Goal: Transaction & Acquisition: Purchase product/service

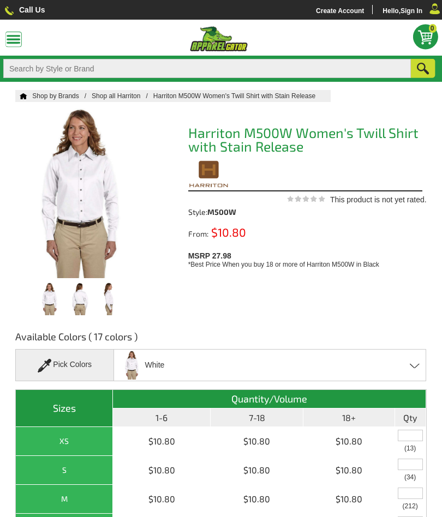
click at [410, 362] on div "White Black Blush Creme Dark Grey [PERSON_NAME] French Blue Hunter Light Colleg…" at bounding box center [269, 365] width 312 height 32
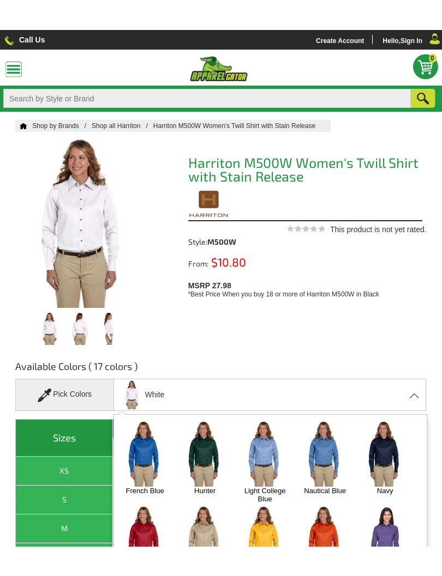
scroll to position [107, 0]
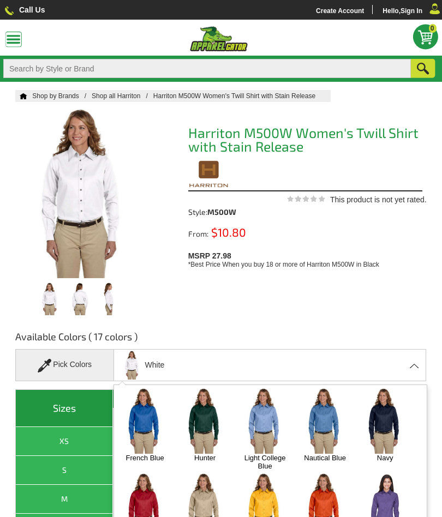
click at [142, 414] on img at bounding box center [144, 421] width 53 height 66
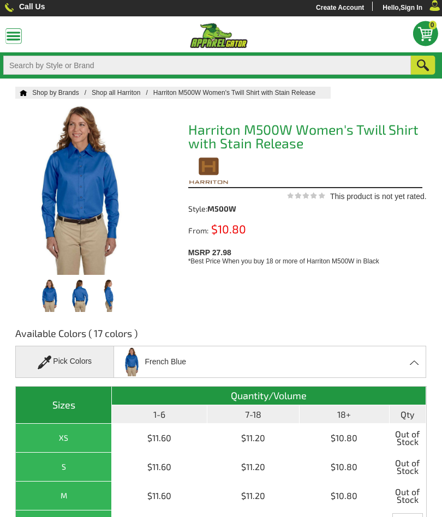
scroll to position [0, 0]
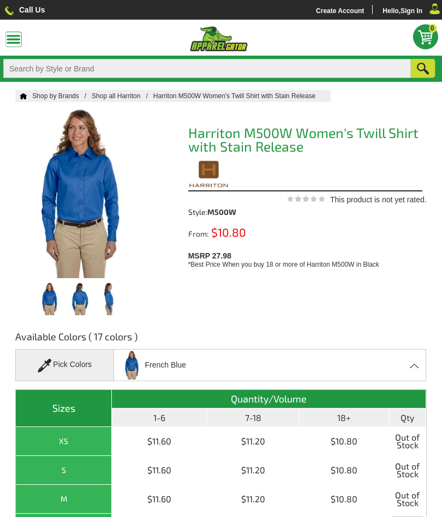
click at [415, 365] on span at bounding box center [414, 365] width 10 height 5
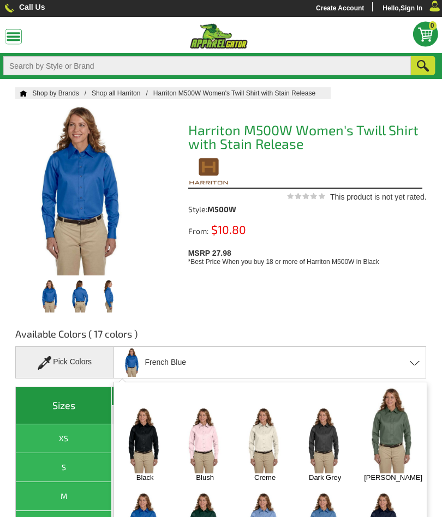
click at [269, 424] on img at bounding box center [264, 440] width 53 height 66
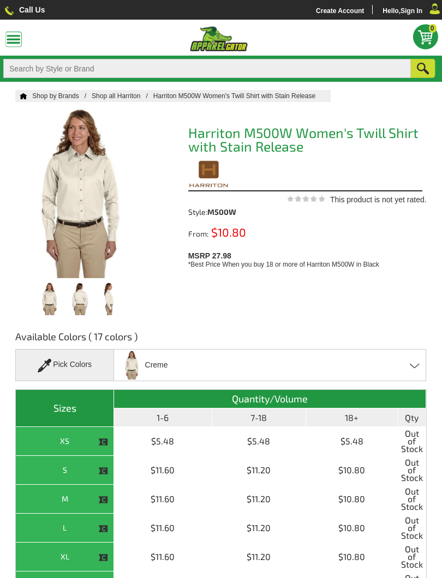
click at [413, 366] on span at bounding box center [414, 365] width 10 height 5
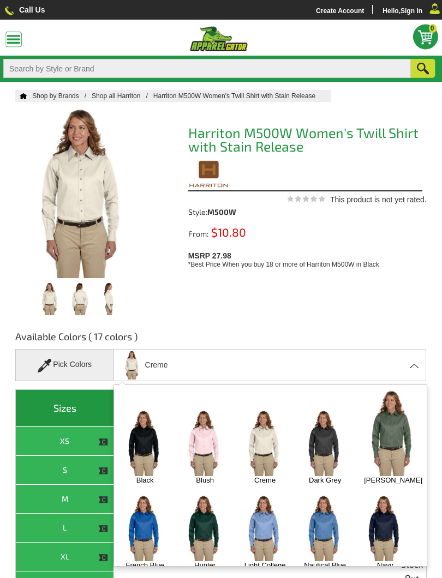
click at [145, 434] on img at bounding box center [144, 443] width 53 height 66
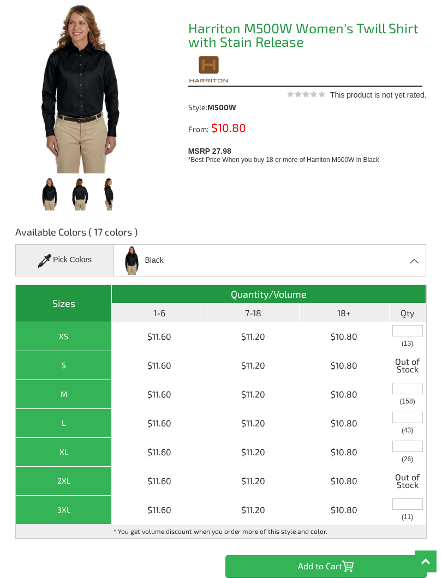
scroll to position [105, 0]
click at [408, 415] on input "text" at bounding box center [407, 417] width 31 height 11
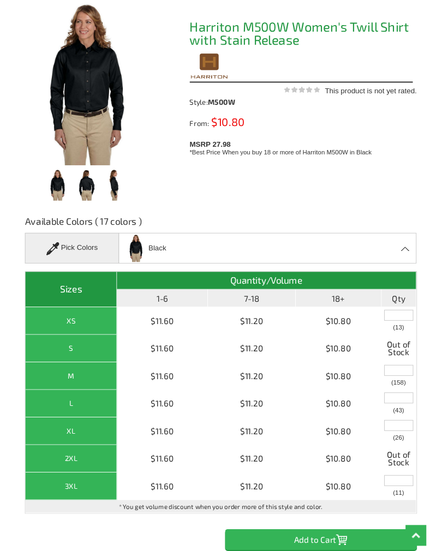
scroll to position [171, 0]
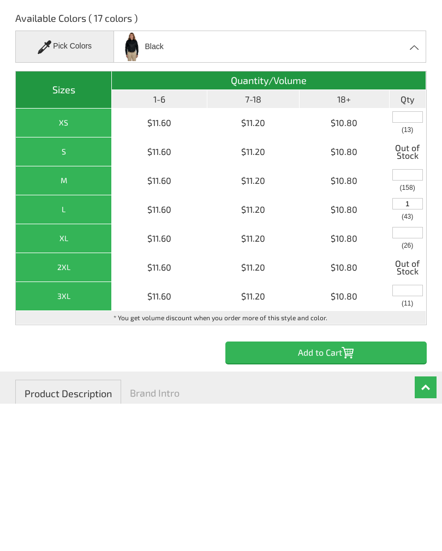
type input "1"
click at [358, 488] on input "Add to Cart" at bounding box center [325, 499] width 201 height 22
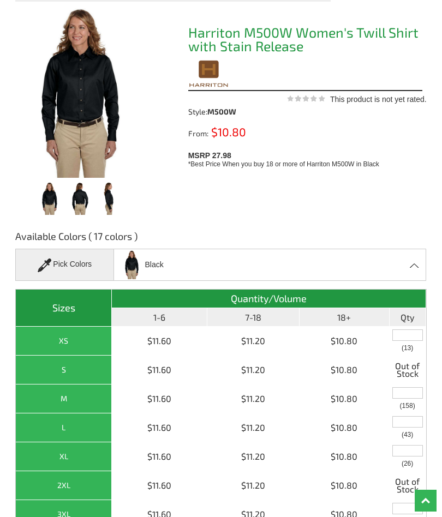
scroll to position [89, 0]
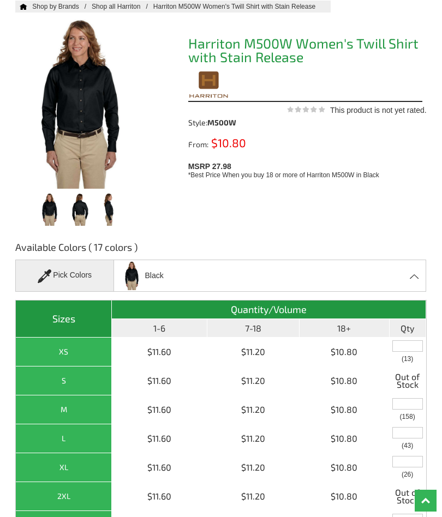
click at [417, 273] on div "Black Black Blush Creme Dark Grey [PERSON_NAME] French Blue Hunter Light Colleg…" at bounding box center [269, 275] width 312 height 32
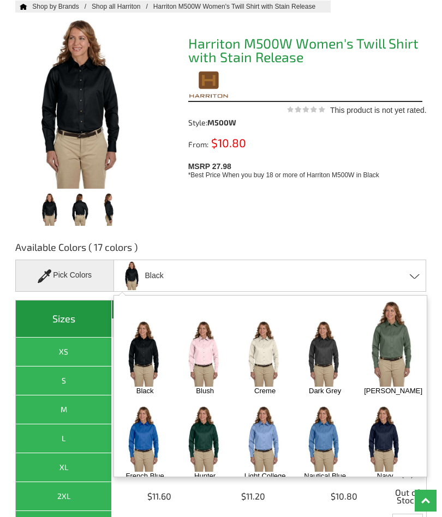
click at [146, 425] on img at bounding box center [144, 439] width 53 height 66
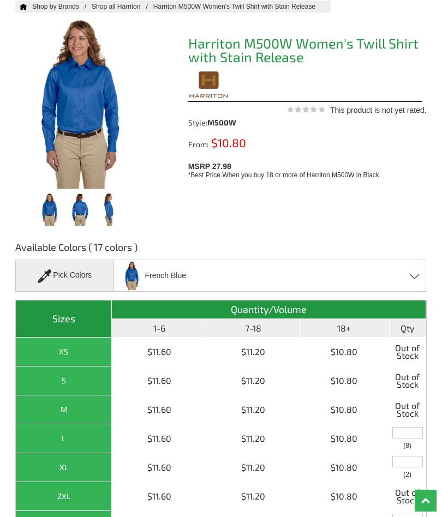
click at [407, 430] on input "text" at bounding box center [407, 432] width 31 height 11
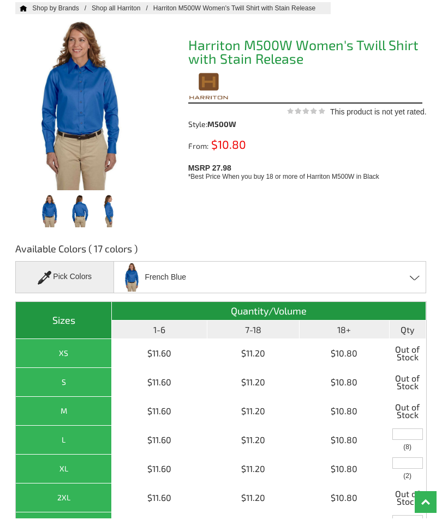
scroll to position [188, 0]
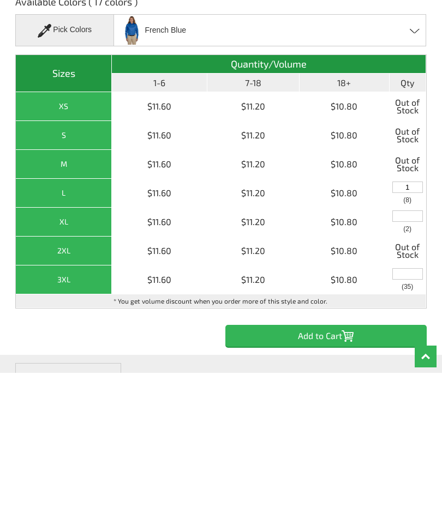
type input "1"
click at [365, 472] on input "Add to Cart" at bounding box center [325, 483] width 201 height 22
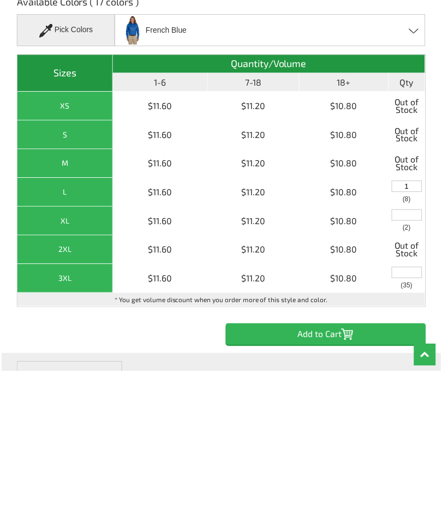
scroll to position [335, 0]
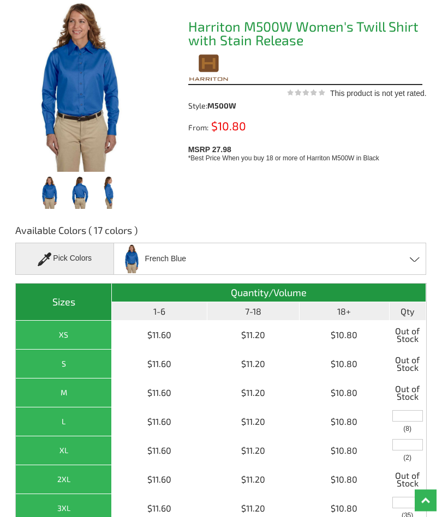
click at [415, 253] on div "French Blue Black Blush Creme Dark Grey [PERSON_NAME] French Blue Hunter Light …" at bounding box center [269, 259] width 312 height 32
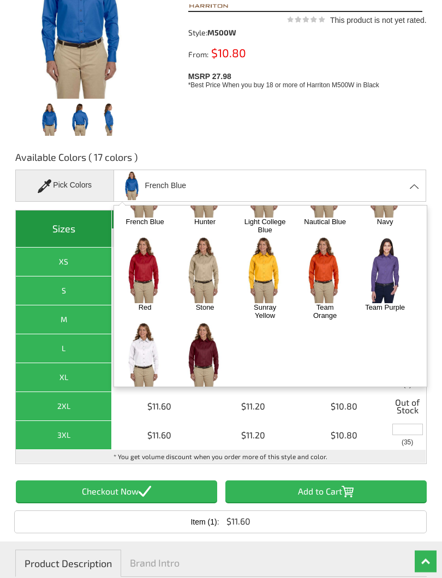
scroll to position [180, 0]
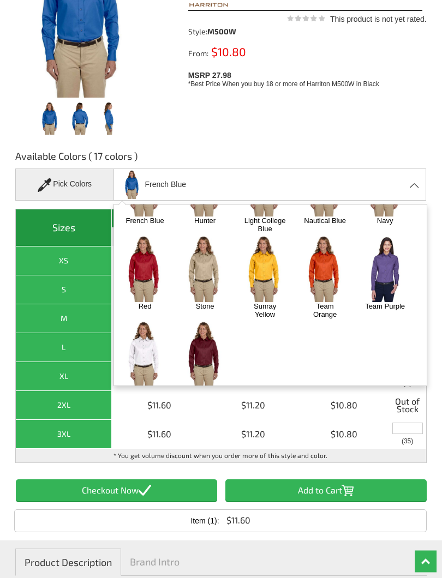
click at [415, 183] on span at bounding box center [414, 185] width 10 height 5
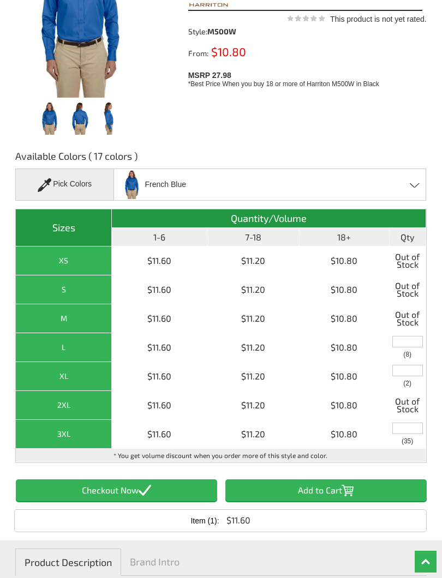
click at [407, 340] on input "text" at bounding box center [407, 341] width 31 height 11
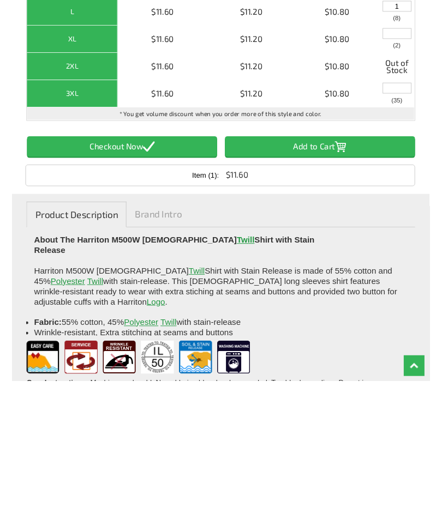
scroll to position [373, 0]
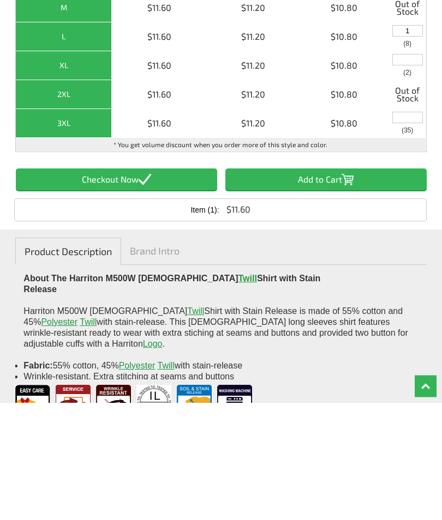
type input "1"
click at [324, 286] on input "Add to Cart" at bounding box center [325, 297] width 201 height 22
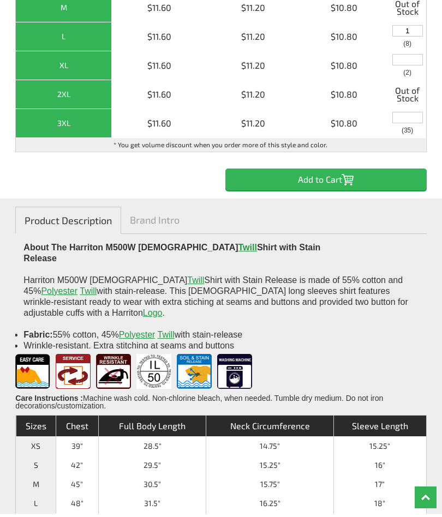
scroll to position [491, 0]
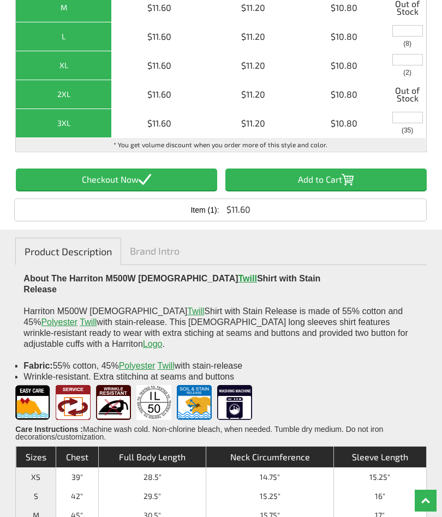
click at [176, 174] on input "Item (1)" at bounding box center [116, 179] width 201 height 22
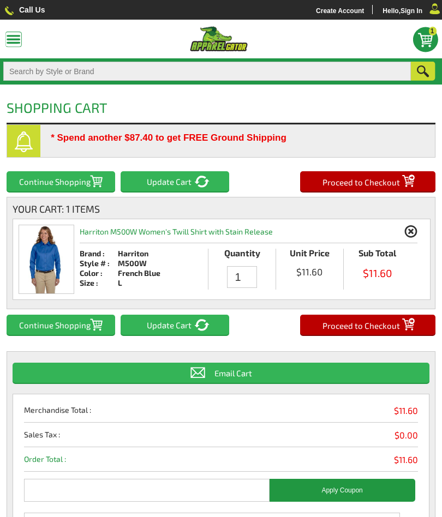
click at [245, 268] on input "1" at bounding box center [242, 277] width 30 height 22
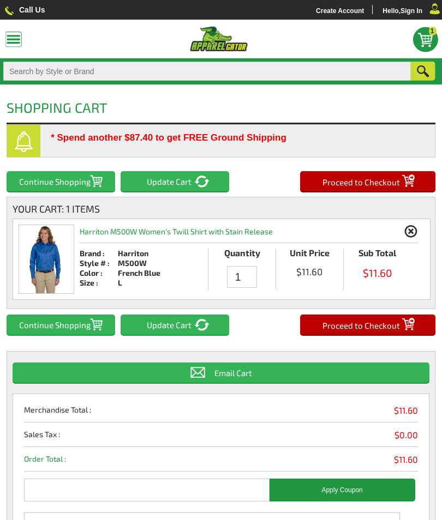
click at [370, 334] on input "Proceed to Checkout" at bounding box center [367, 325] width 135 height 20
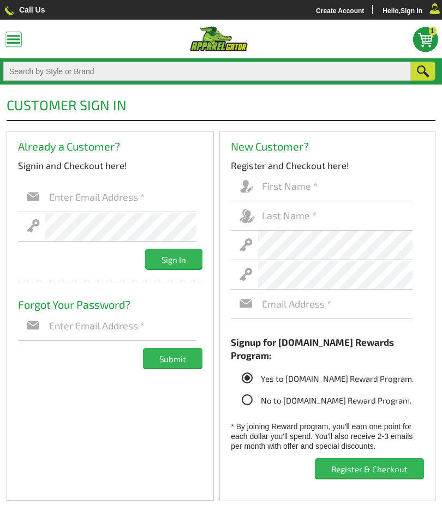
click at [92, 320] on input "text" at bounding box center [121, 325] width 152 height 29
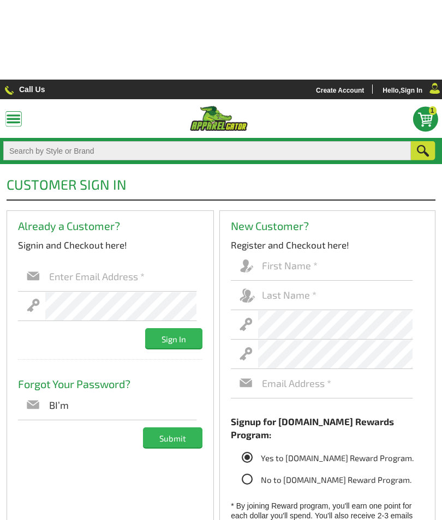
type input "BI’m"
